Goal: Task Accomplishment & Management: Use online tool/utility

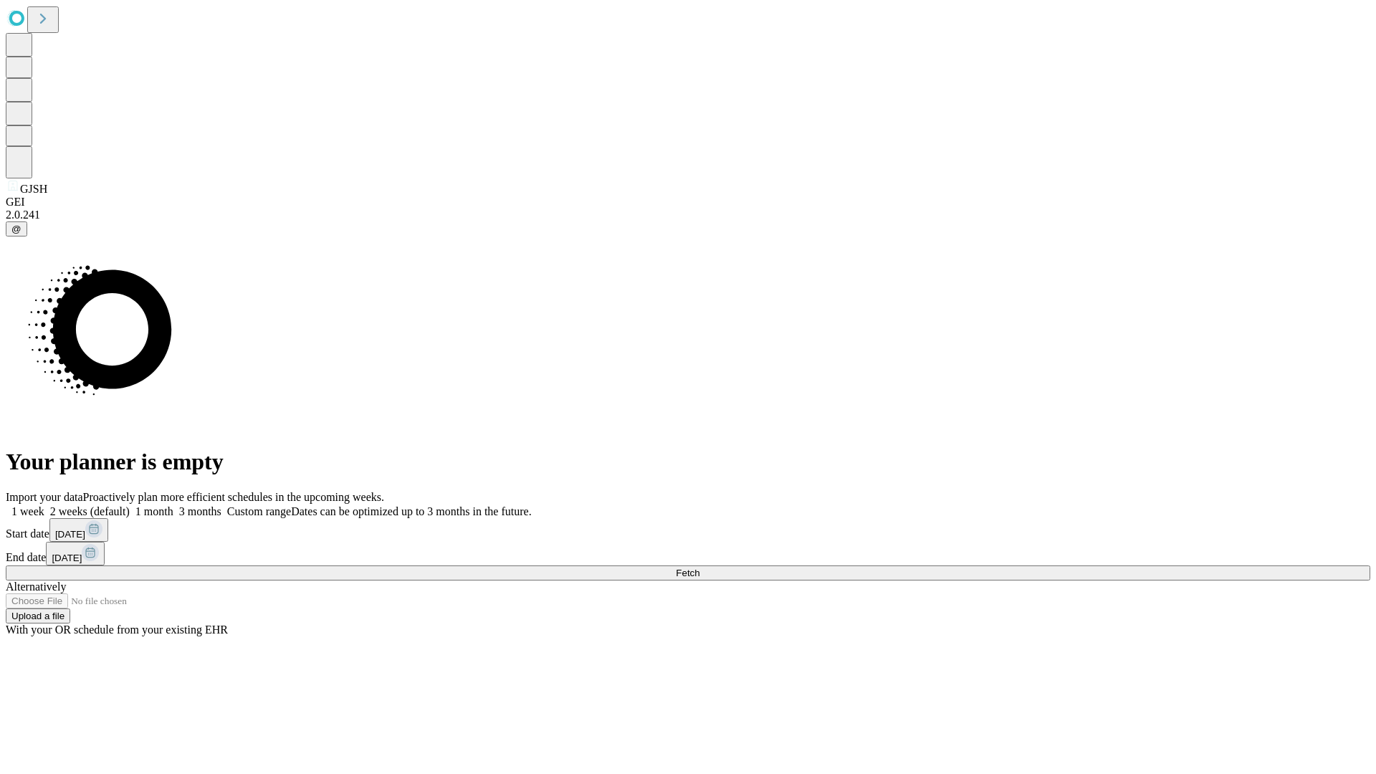
click at [699, 568] on span "Fetch" at bounding box center [688, 573] width 24 height 11
